Goal: Find specific page/section: Find specific page/section

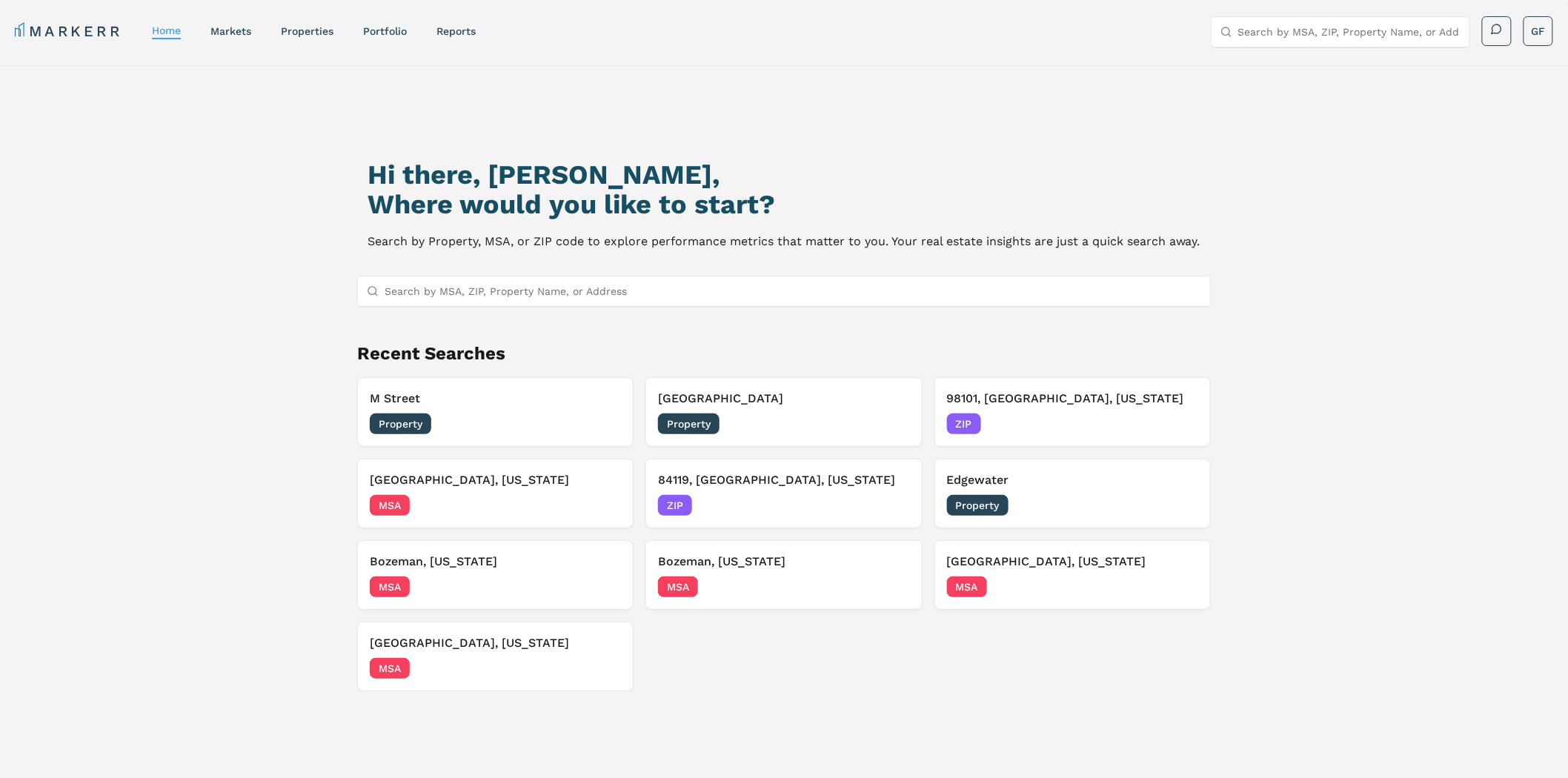
click at [553, 283] on input "Search by MSA, ZIP, Property Name, or Address" at bounding box center [792, 290] width 816 height 29
type input "e"
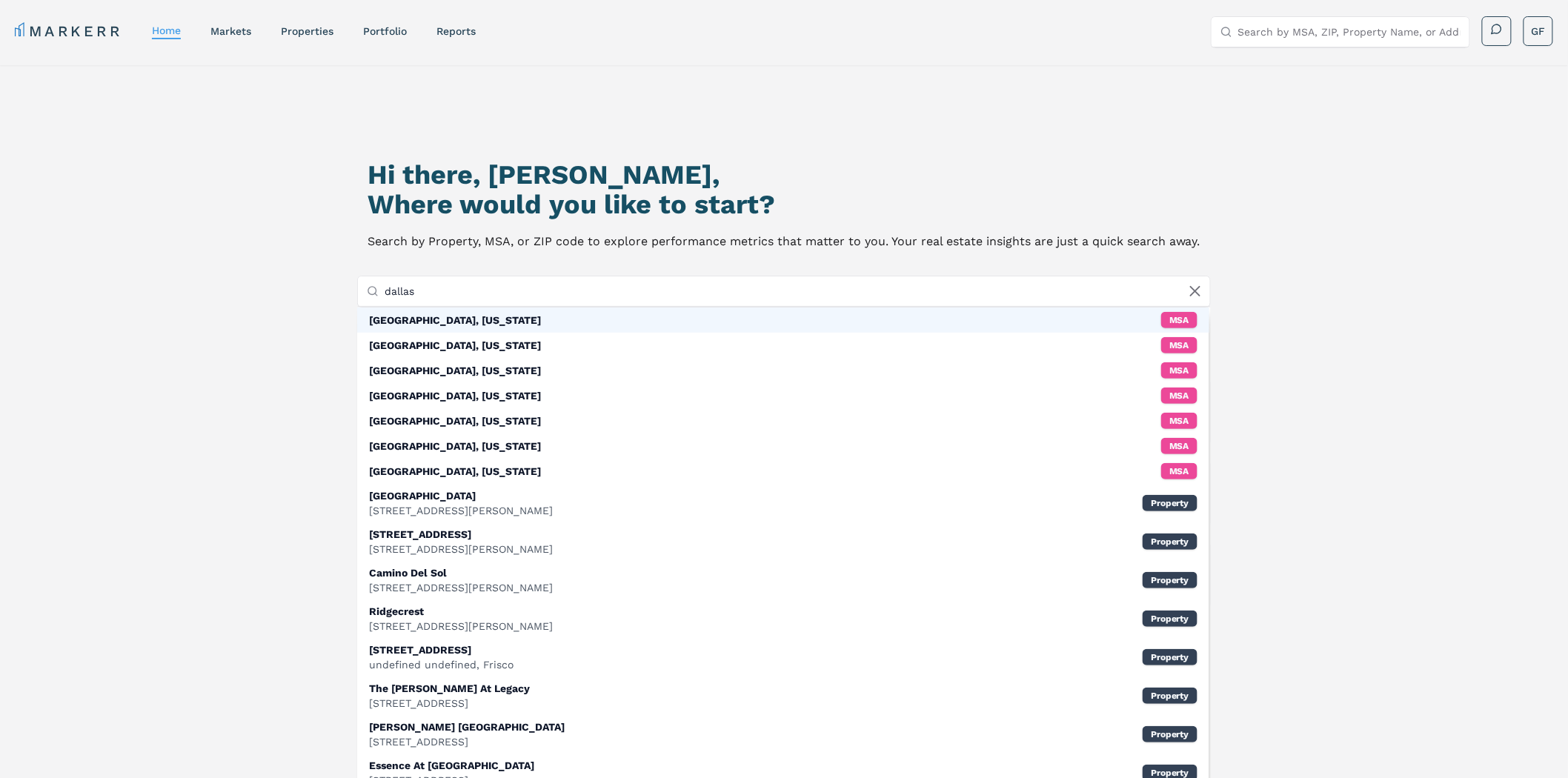
type input "dallas"
click at [492, 318] on div "[GEOGRAPHIC_DATA], [US_STATE] MSA" at bounding box center [783, 320] width 852 height 25
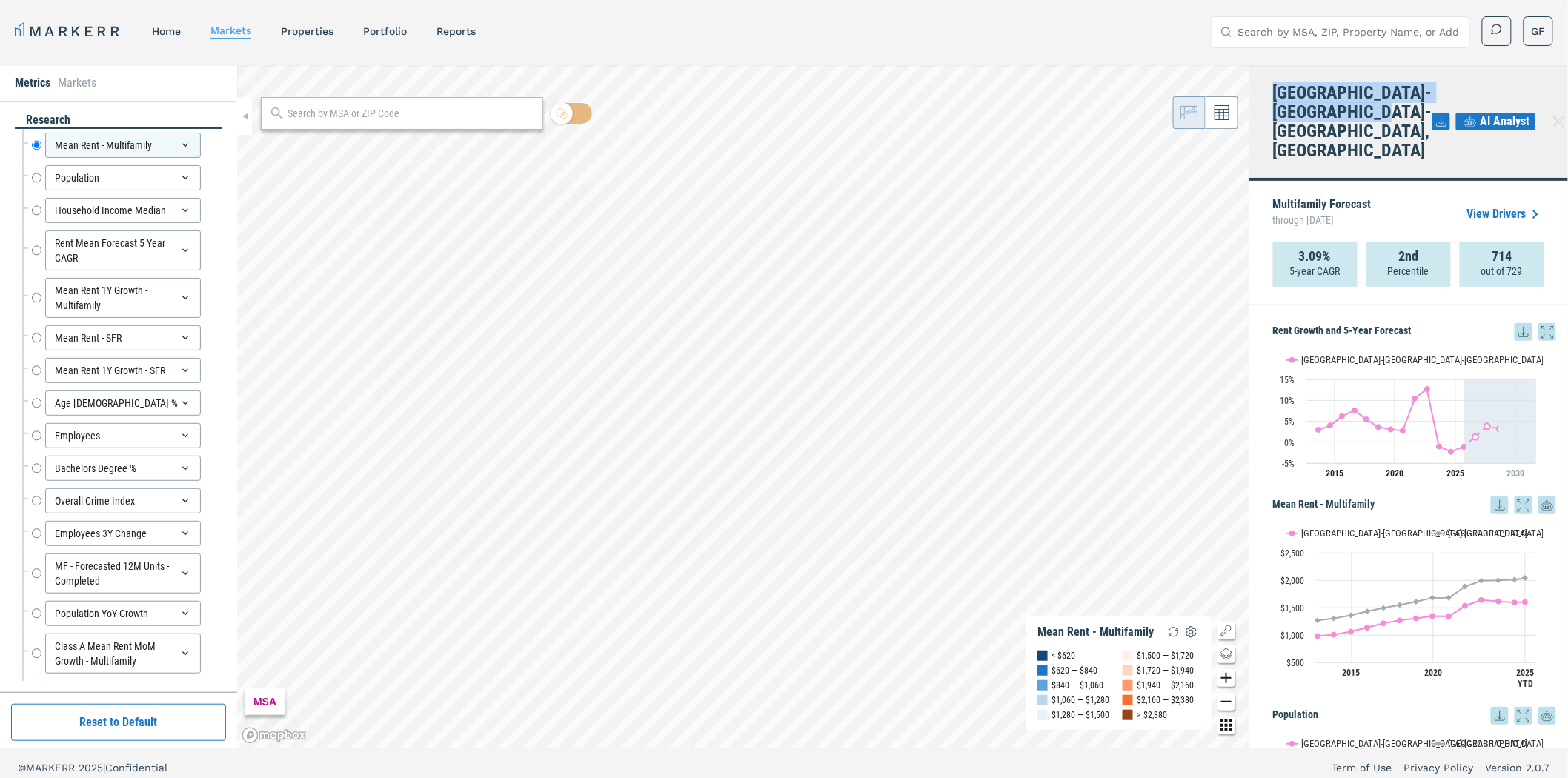
click at [1275, 91] on h4 "[GEOGRAPHIC_DATA]-[GEOGRAPHIC_DATA]-[GEOGRAPHIC_DATA], [GEOGRAPHIC_DATA]" at bounding box center [1352, 122] width 160 height 77
